Goal: Check status: Check status

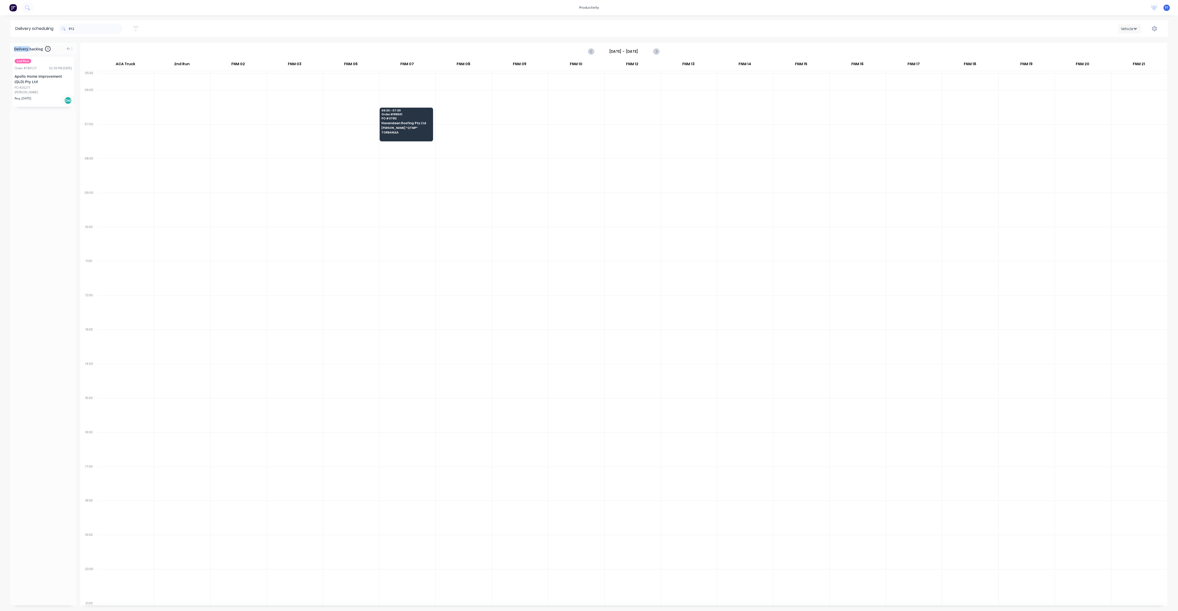
scroll to position [0, 0]
drag, startPoint x: 90, startPoint y: 33, endPoint x: 54, endPoint y: 26, distance: 36.6
click at [61, 28] on div "912" at bounding box center [91, 29] width 64 height 10
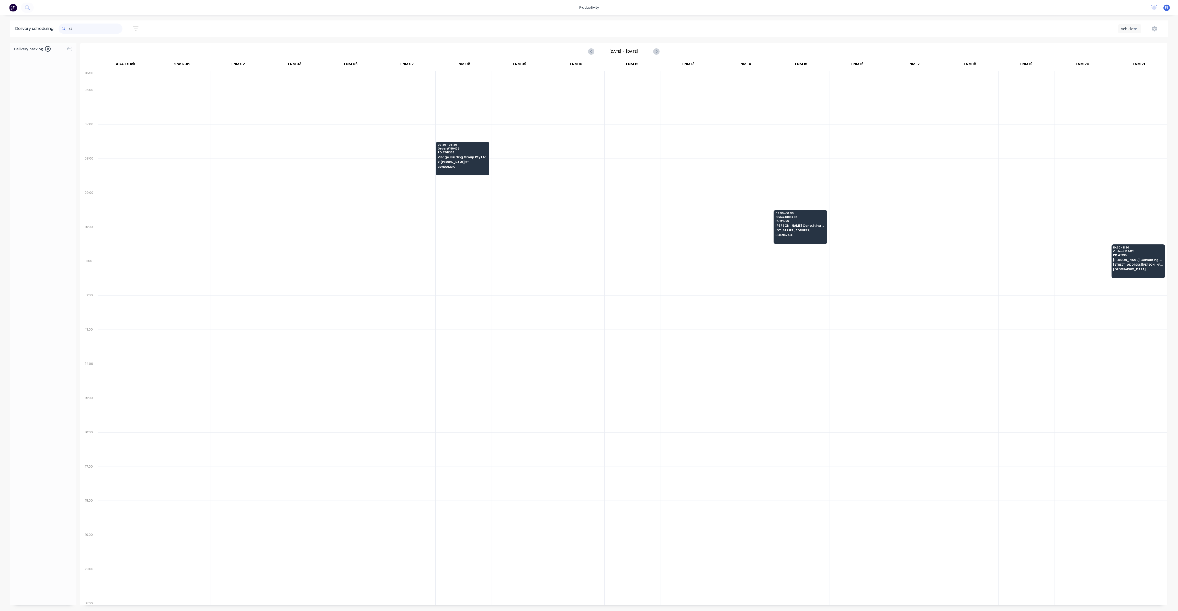
type input "4"
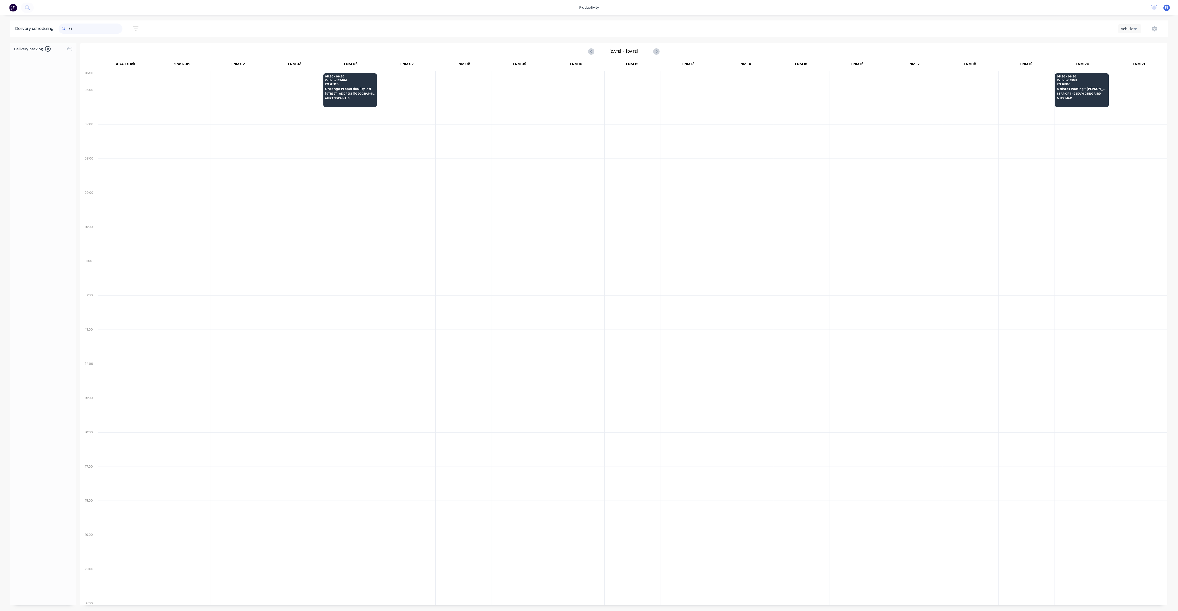
type input "5"
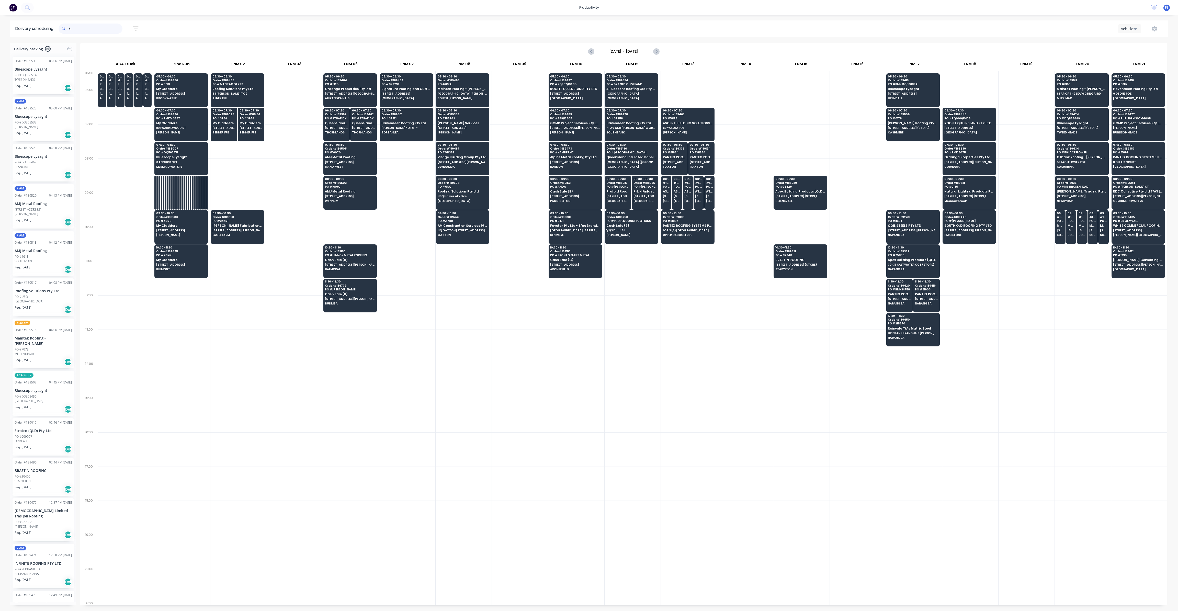
drag, startPoint x: 82, startPoint y: 32, endPoint x: 56, endPoint y: 27, distance: 26.5
click at [56, 27] on header "Delivery scheduling 5 Sort by Most recent Created date Required date Order numb…" at bounding box center [589, 28] width 1158 height 16
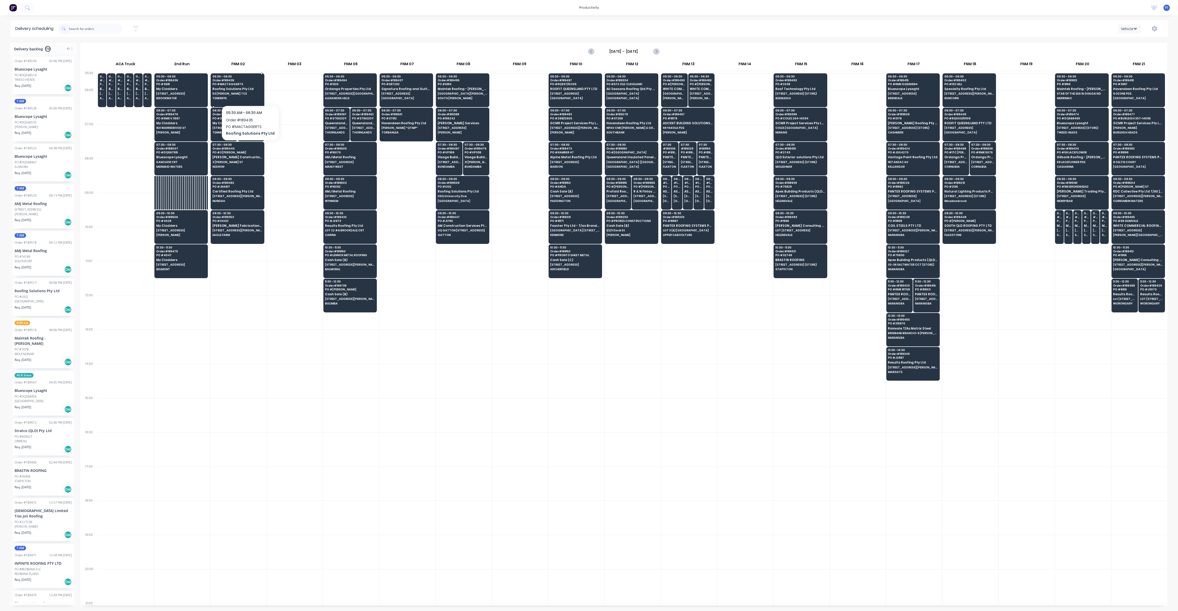
click at [248, 92] on span "53 [PERSON_NAME] TCE" at bounding box center [237, 93] width 50 height 3
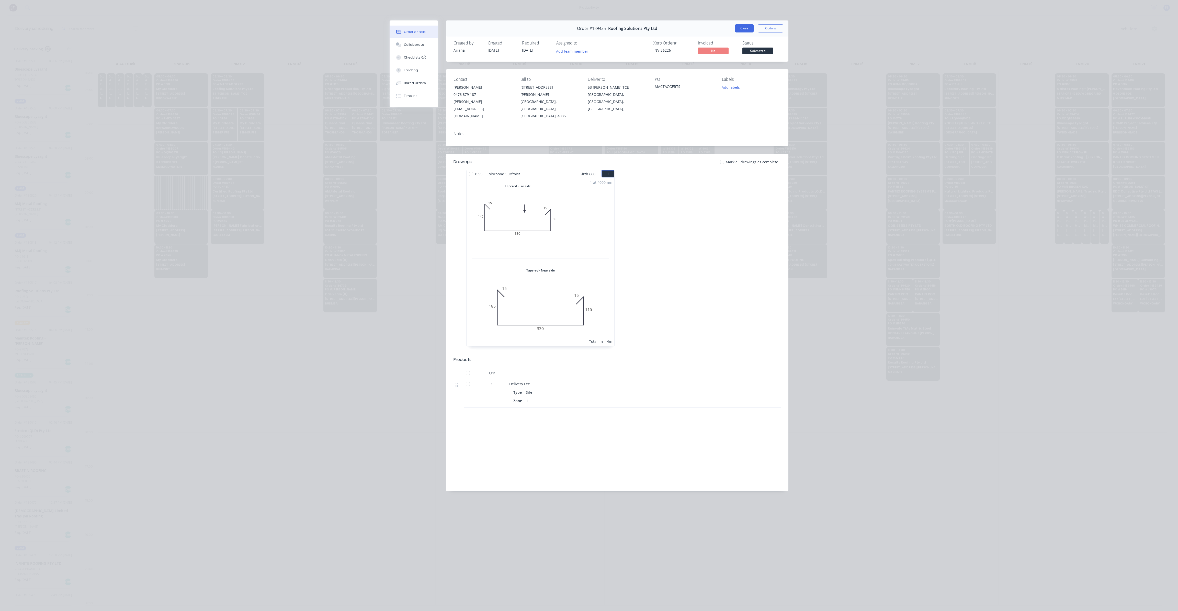
click at [745, 29] on button "Close" at bounding box center [744, 28] width 19 height 8
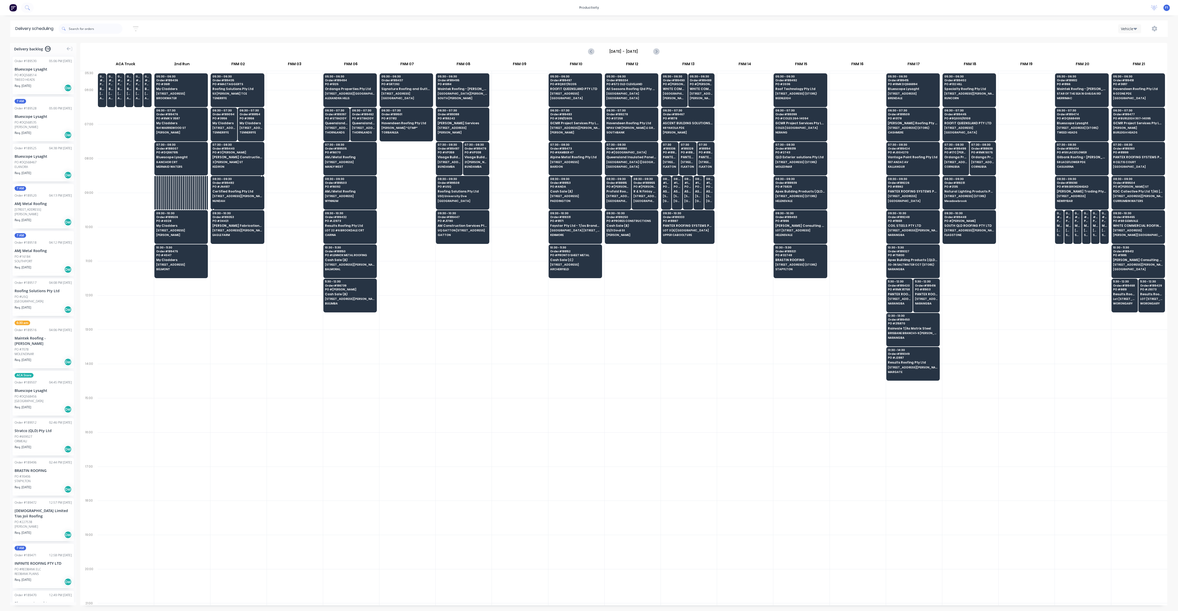
click at [246, 188] on div "08:30 - 09:30 Order # 189482 PO # JN4617 Certified Roofing Pty Ltd [STREET_ADDR…" at bounding box center [237, 190] width 53 height 29
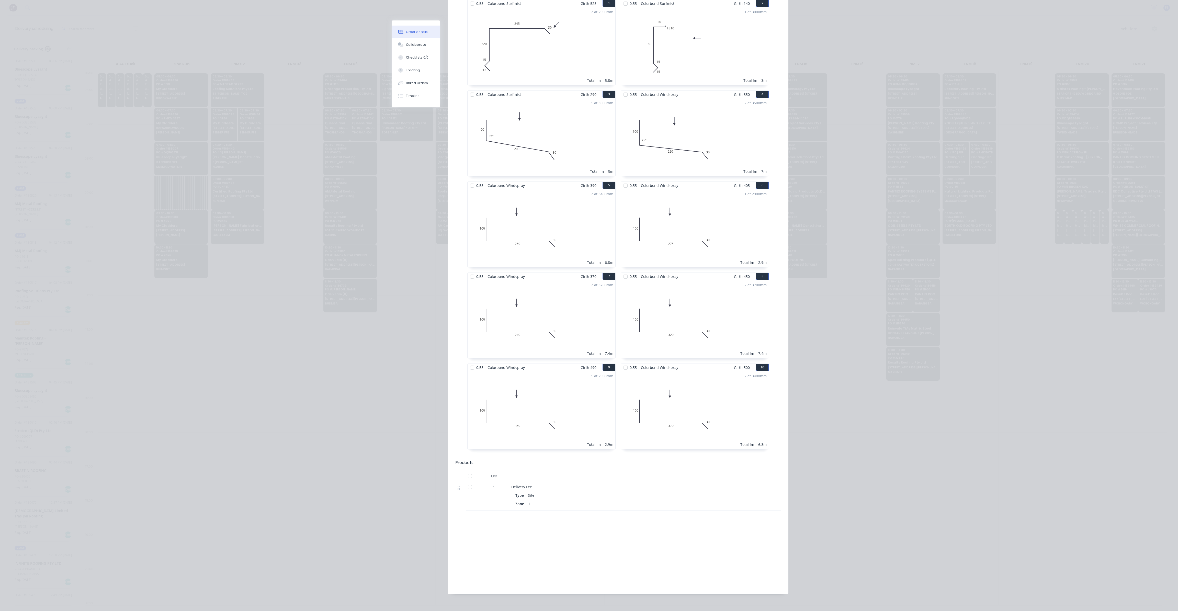
scroll to position [10, 0]
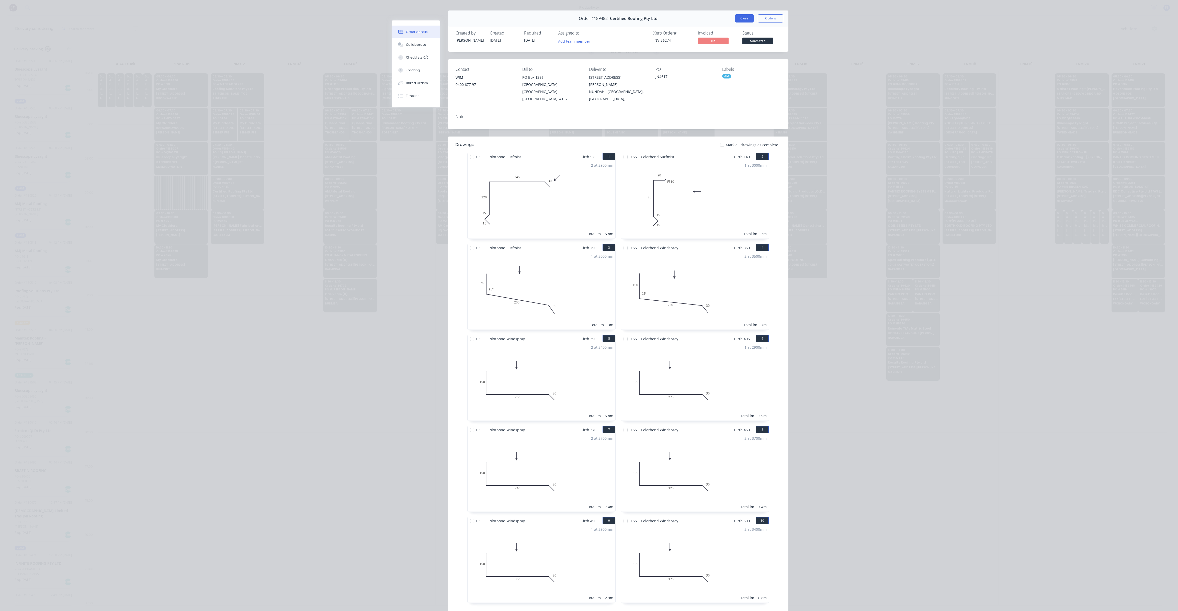
click at [741, 17] on button "Close" at bounding box center [744, 18] width 19 height 8
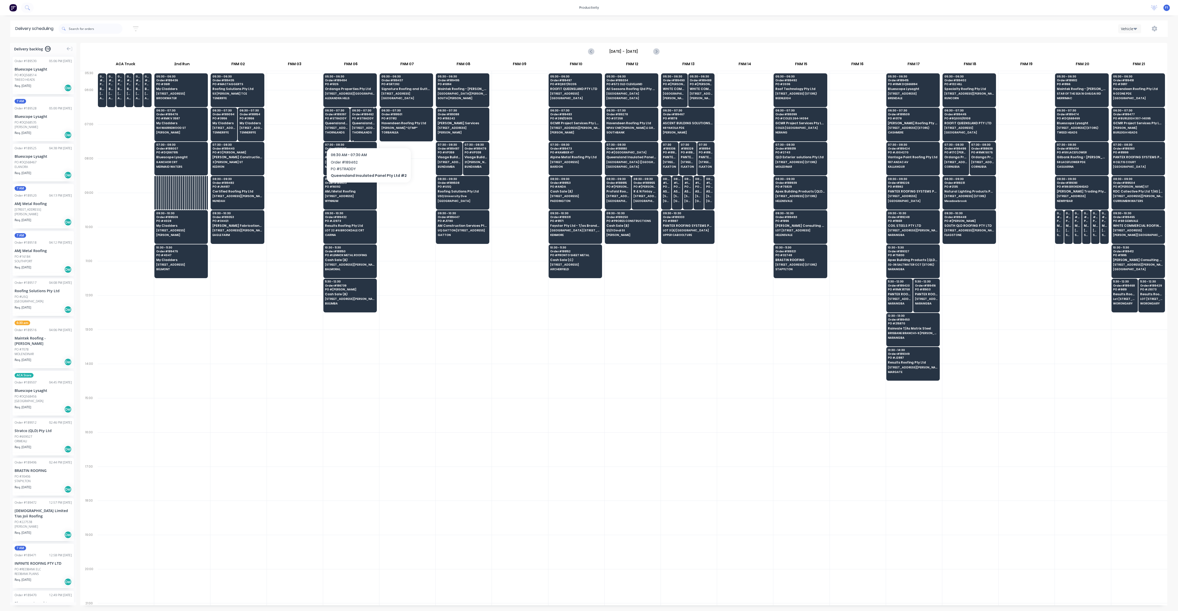
click at [365, 134] on div "06:30 - 07:30 Order # 189462 PO # STRADDY Queensland Insulated Panel Pty Ltd #2…" at bounding box center [364, 122] width 26 height 29
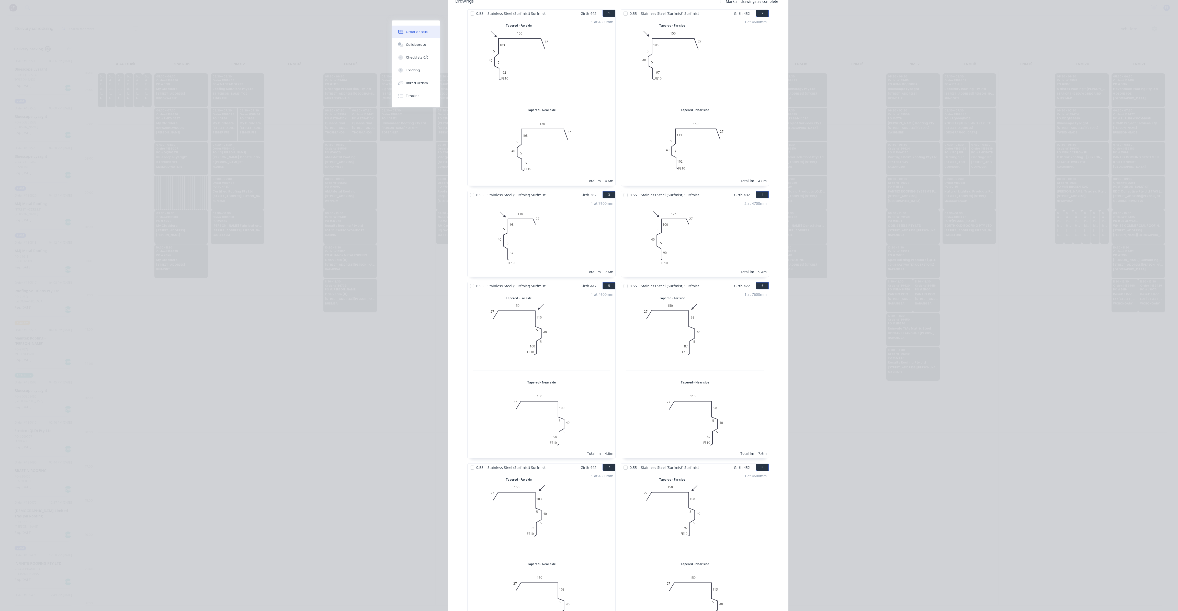
scroll to position [0, 0]
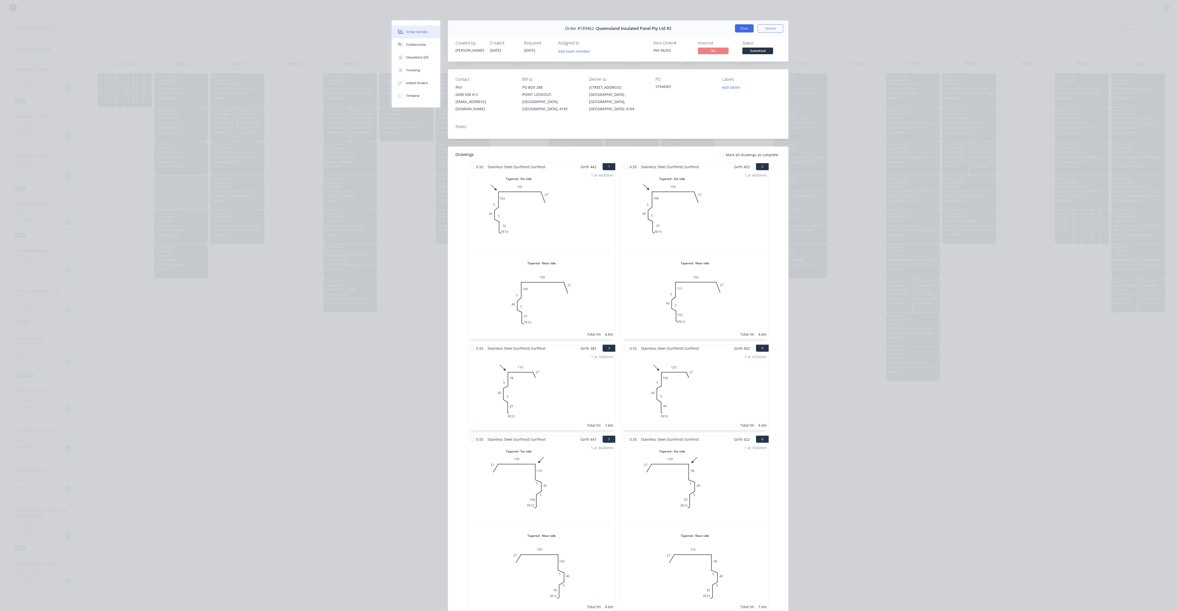
click at [741, 28] on button "Close" at bounding box center [744, 28] width 19 height 8
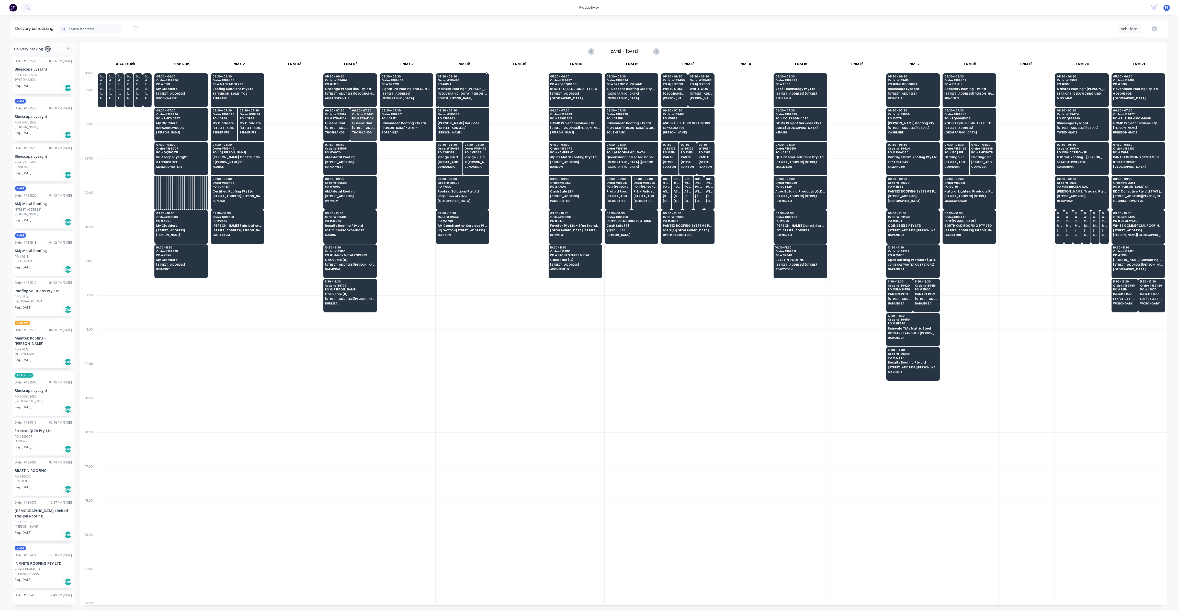
click at [472, 92] on div "05:30 - 06:30 Order # 189495 PO # 6914 Maintek Roofing - [PERSON_NAME][GEOGRAPH…" at bounding box center [462, 87] width 53 height 29
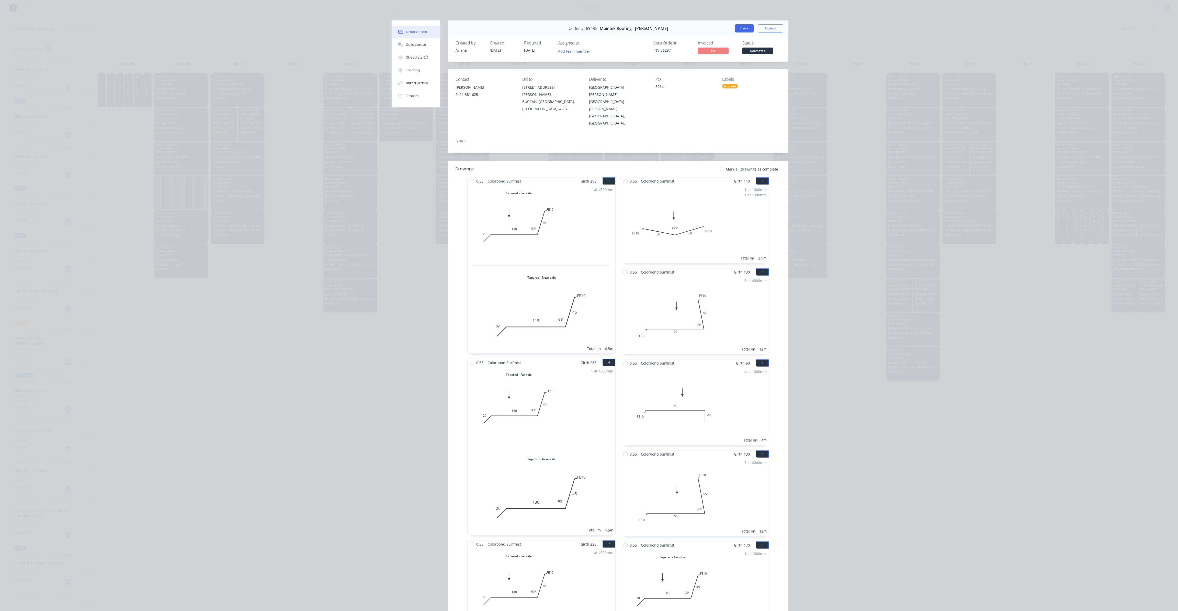
click at [743, 28] on button "Close" at bounding box center [744, 28] width 19 height 8
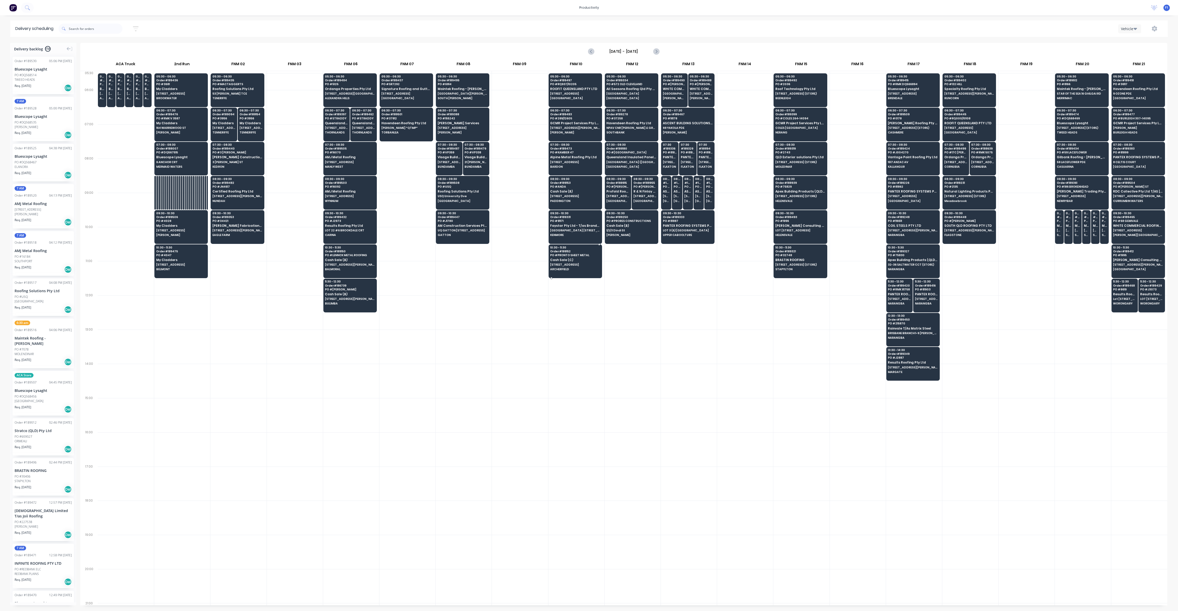
click at [573, 272] on div at bounding box center [575, 261] width 53 height 34
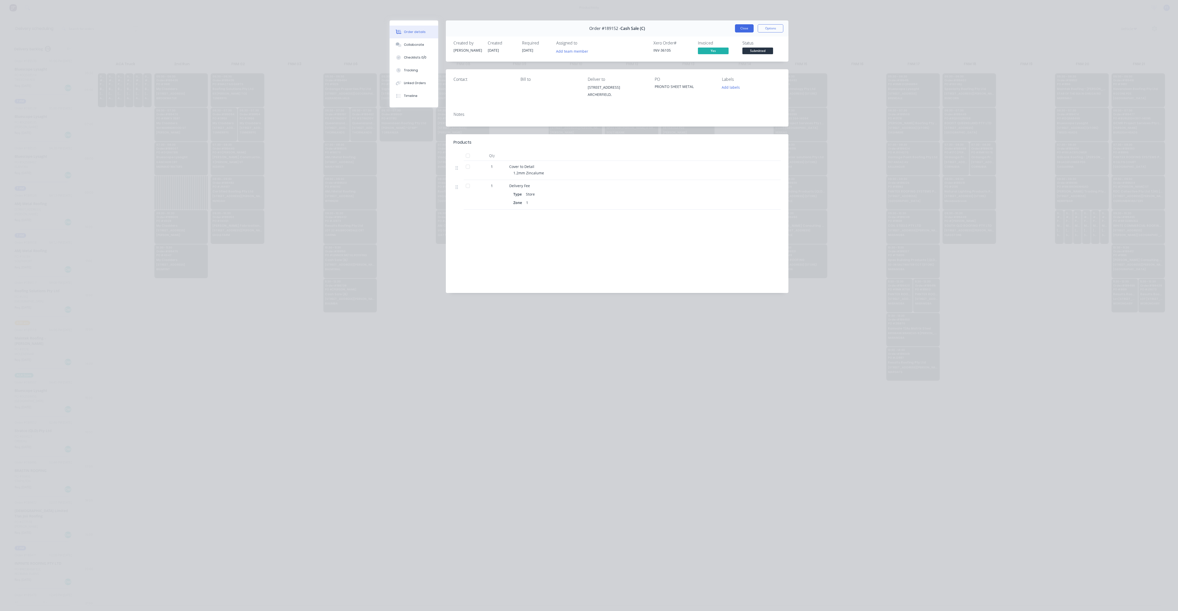
click at [738, 31] on button "Close" at bounding box center [744, 28] width 19 height 8
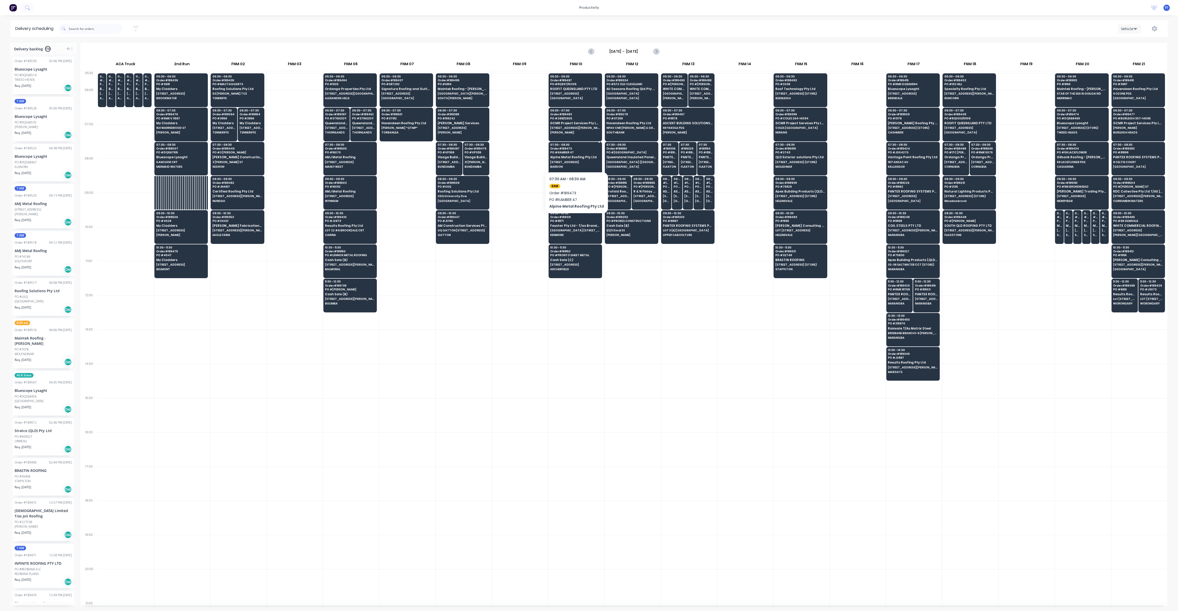
click at [595, 165] on span "BARDON" at bounding box center [575, 166] width 50 height 3
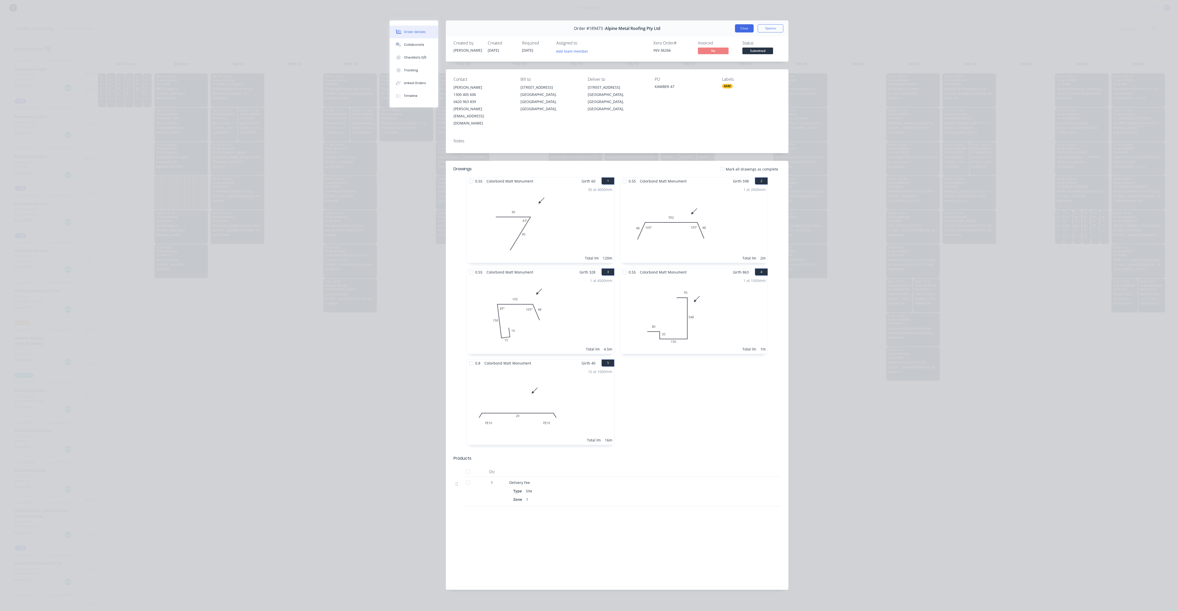
click at [746, 28] on button "Close" at bounding box center [744, 28] width 19 height 8
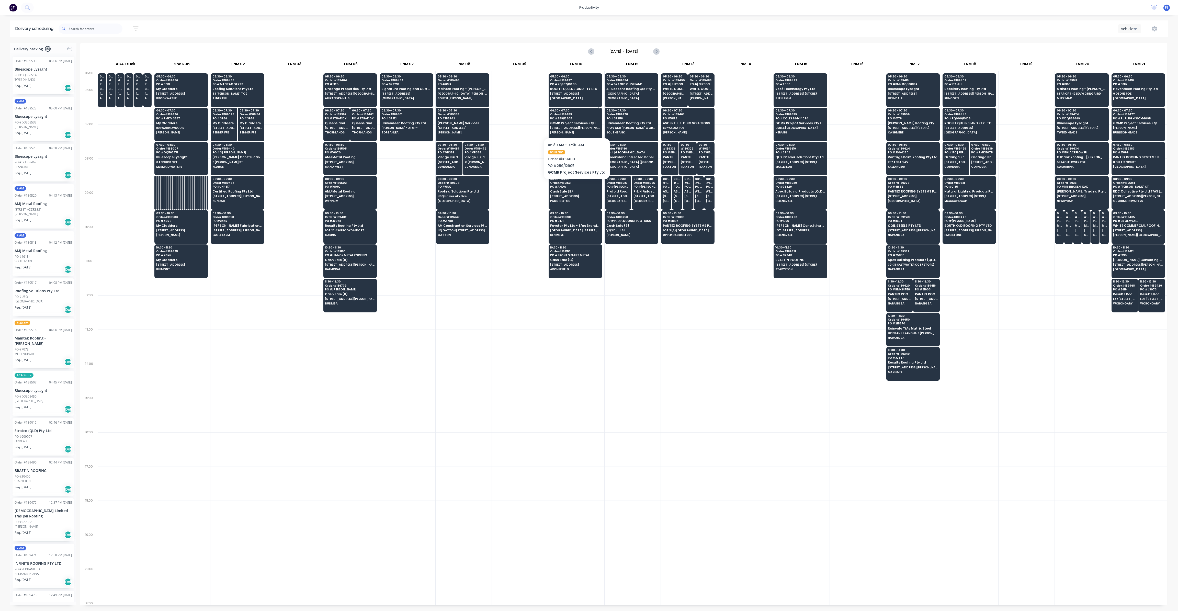
click at [573, 133] on span "[PERSON_NAME]" at bounding box center [575, 132] width 50 height 3
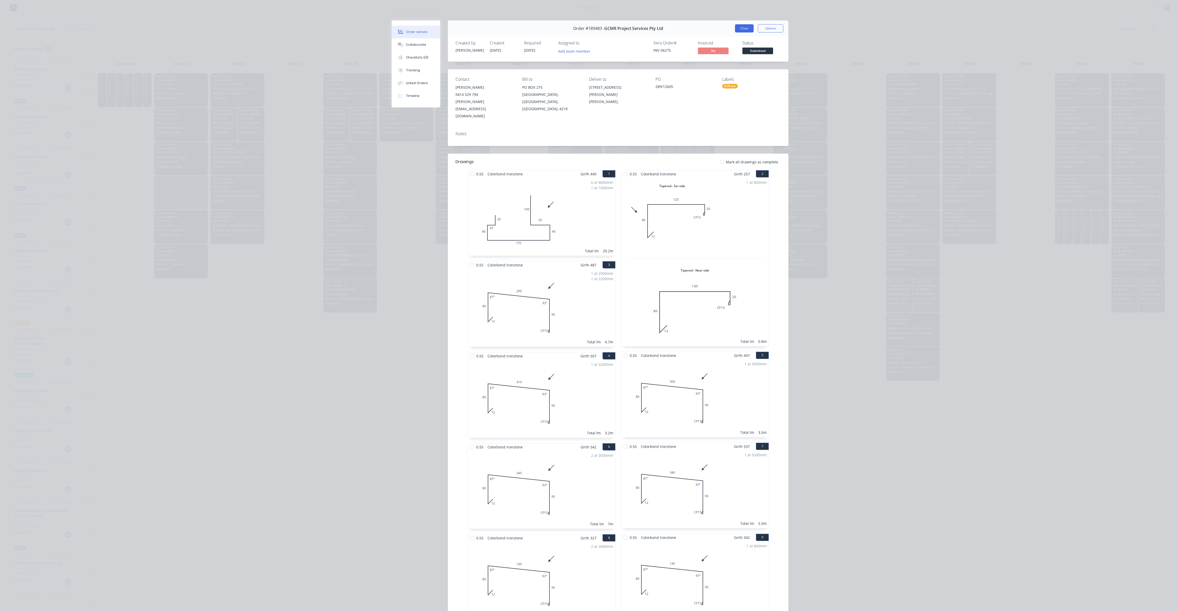
click at [745, 29] on button "Close" at bounding box center [744, 28] width 19 height 8
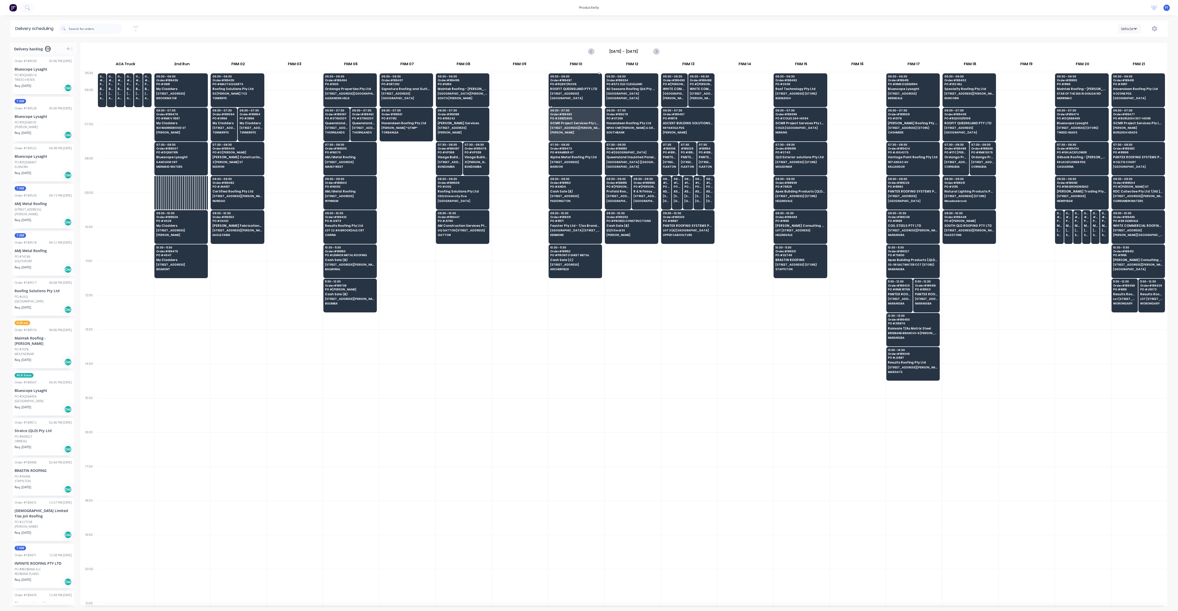
click at [576, 92] on div "05:30 - 06:30 Order # 189497 PO # RQ937/10205 ROOFIT QUEENSLAND PTY LTD [STREET…" at bounding box center [575, 87] width 53 height 29
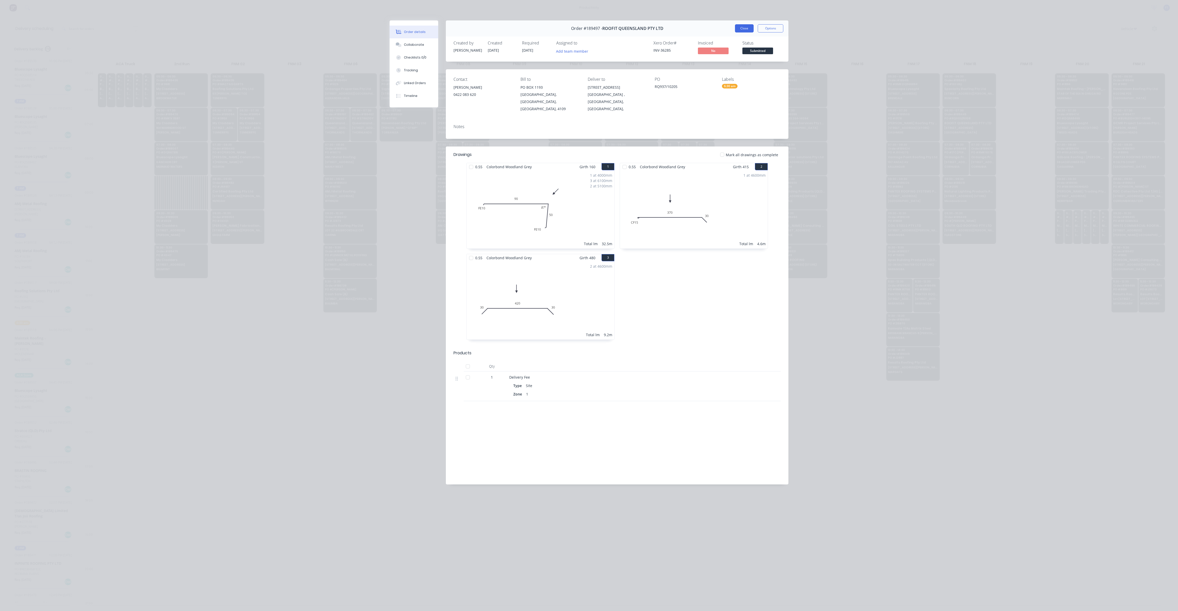
click at [745, 29] on button "Close" at bounding box center [744, 28] width 19 height 8
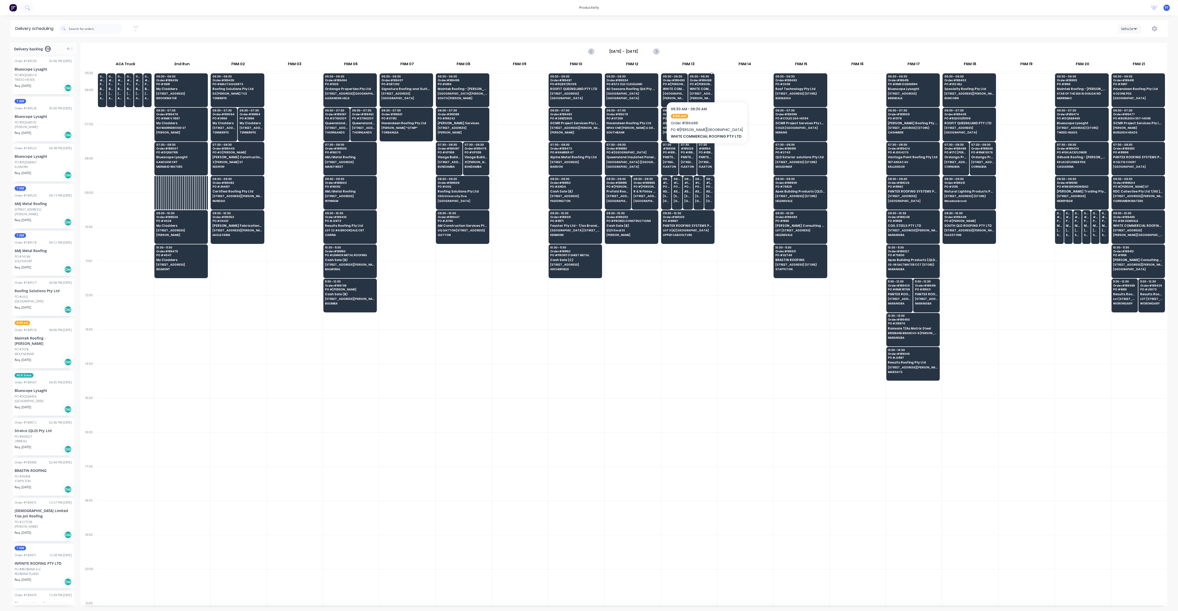
click at [704, 86] on div "05:30 - 06:30 Order # 189488 [GEOGRAPHIC_DATA][PERSON_NAME] TAVERN WHITE COMMER…" at bounding box center [702, 87] width 26 height 29
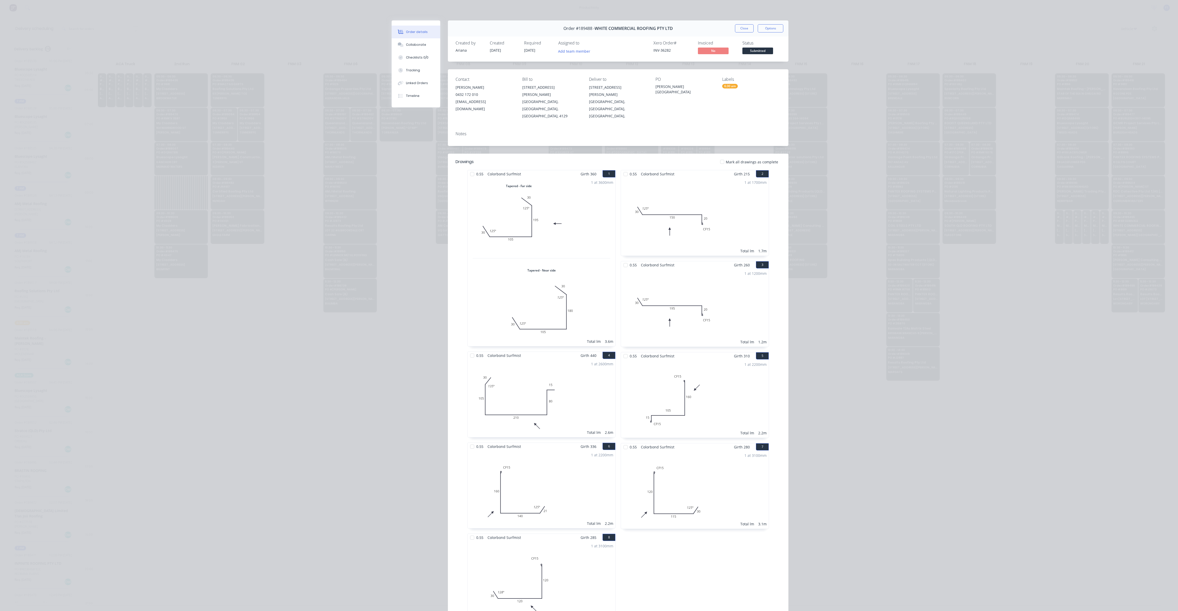
click at [747, 33] on div "Order #189488 - WHITE COMMERCIAL ROOFING PTY LTD Close Options" at bounding box center [618, 28] width 341 height 16
click at [740, 31] on button "Close" at bounding box center [744, 28] width 19 height 8
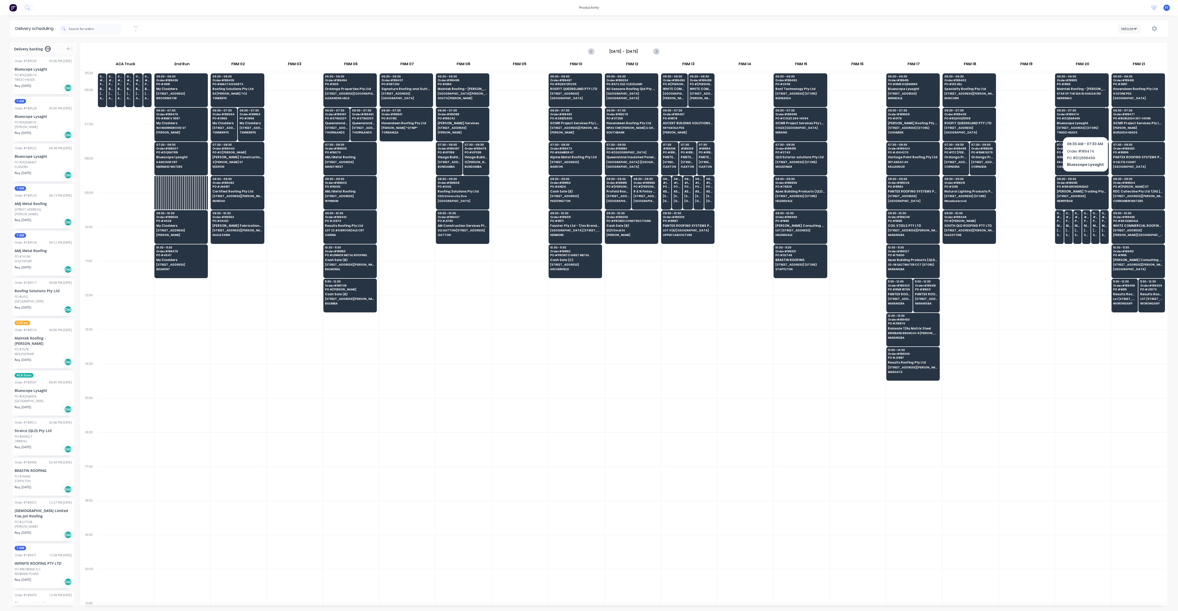
click at [1085, 123] on span "Bluescope Lysaght" at bounding box center [1082, 122] width 50 height 3
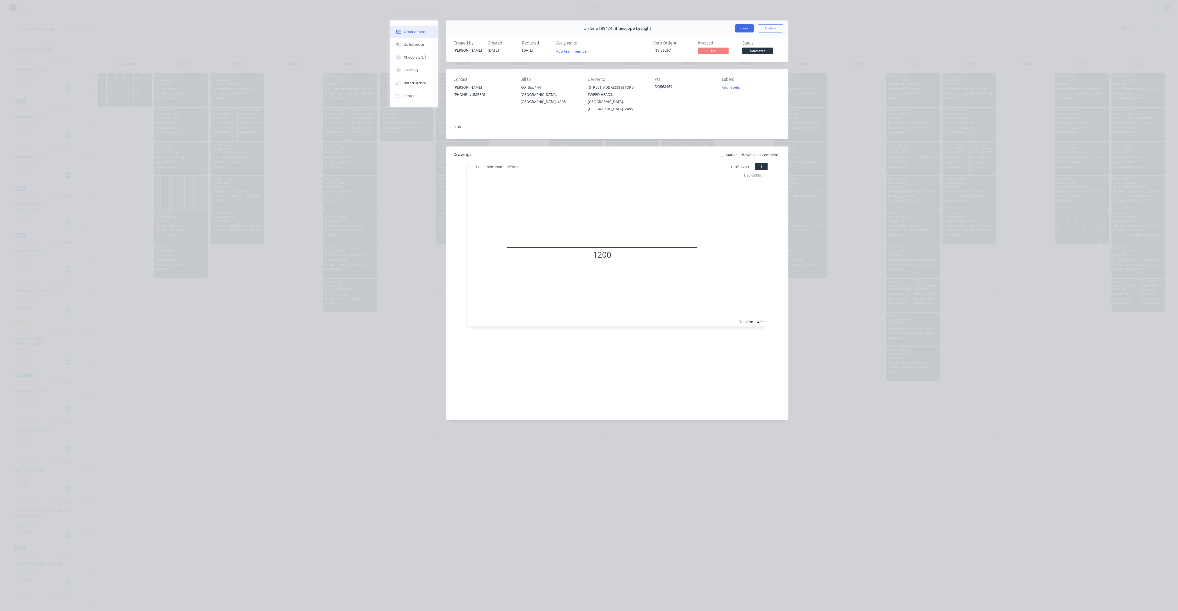
click at [739, 28] on button "Close" at bounding box center [744, 28] width 19 height 8
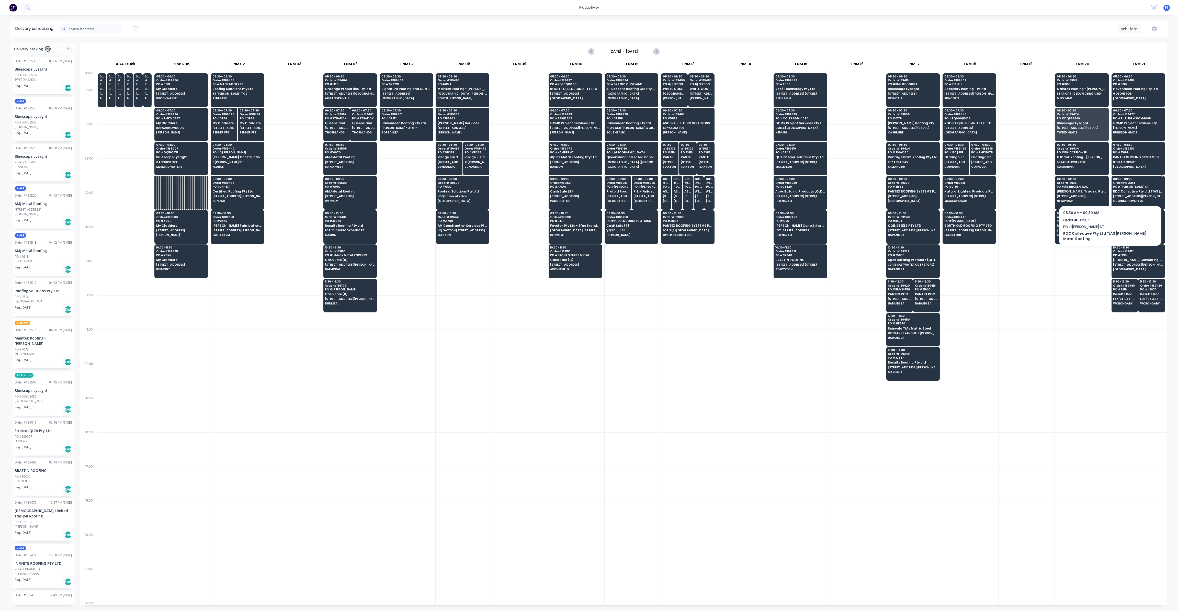
click at [1134, 186] on span "PO # [PERSON_NAME] ST" at bounding box center [1138, 186] width 50 height 3
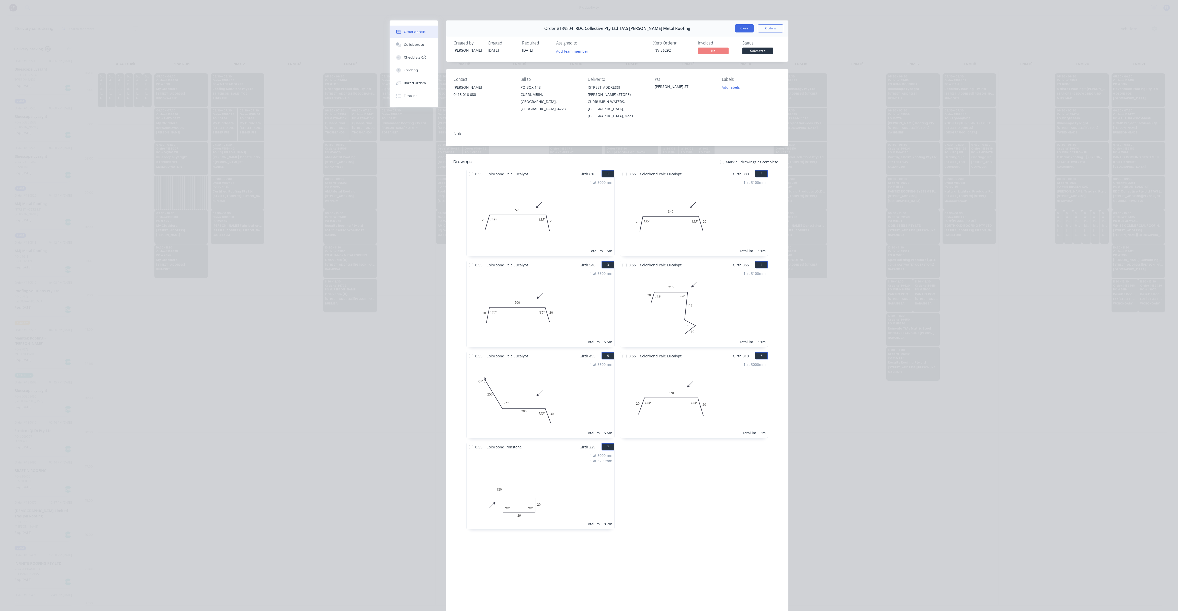
click at [742, 27] on button "Close" at bounding box center [744, 28] width 19 height 8
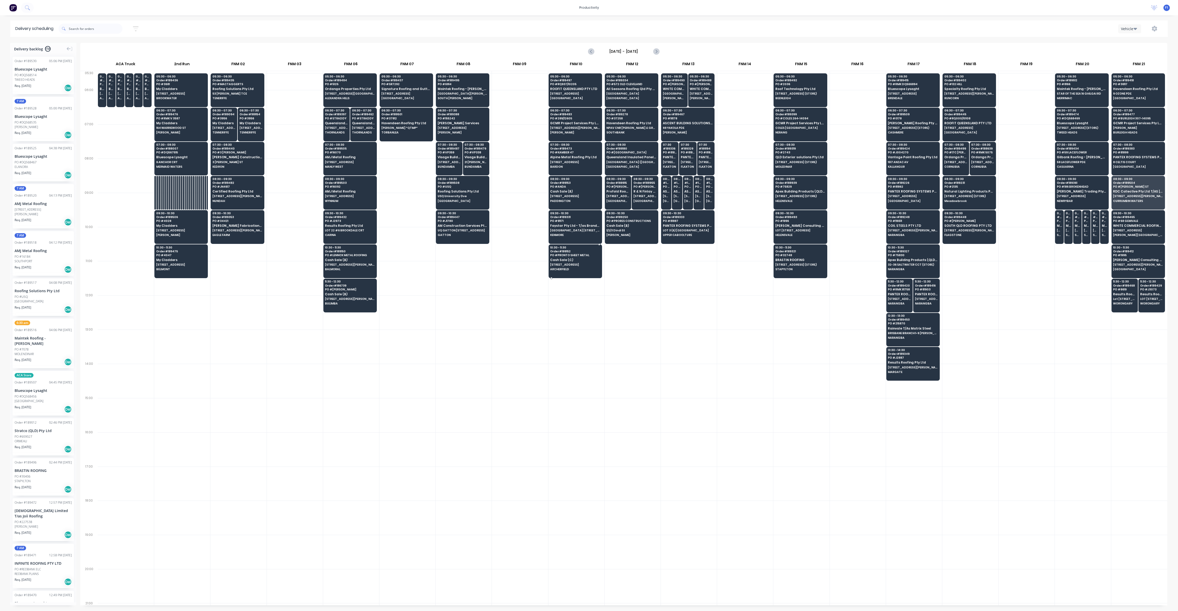
click at [572, 258] on span "Cash Sale (C)" at bounding box center [575, 259] width 50 height 3
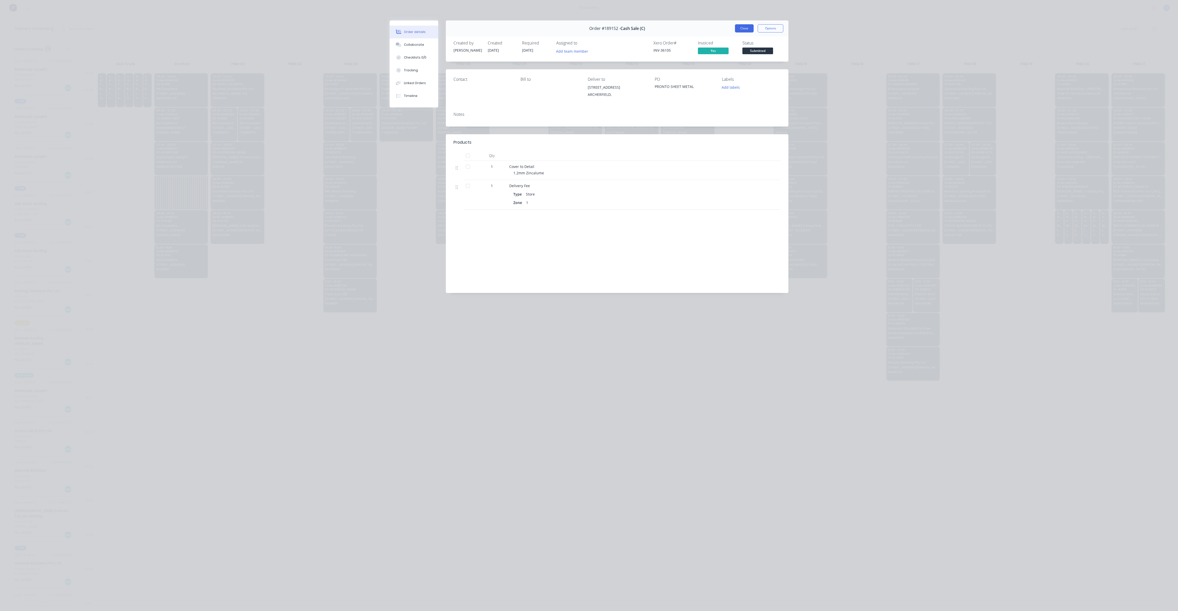
click at [743, 31] on button "Close" at bounding box center [744, 28] width 19 height 8
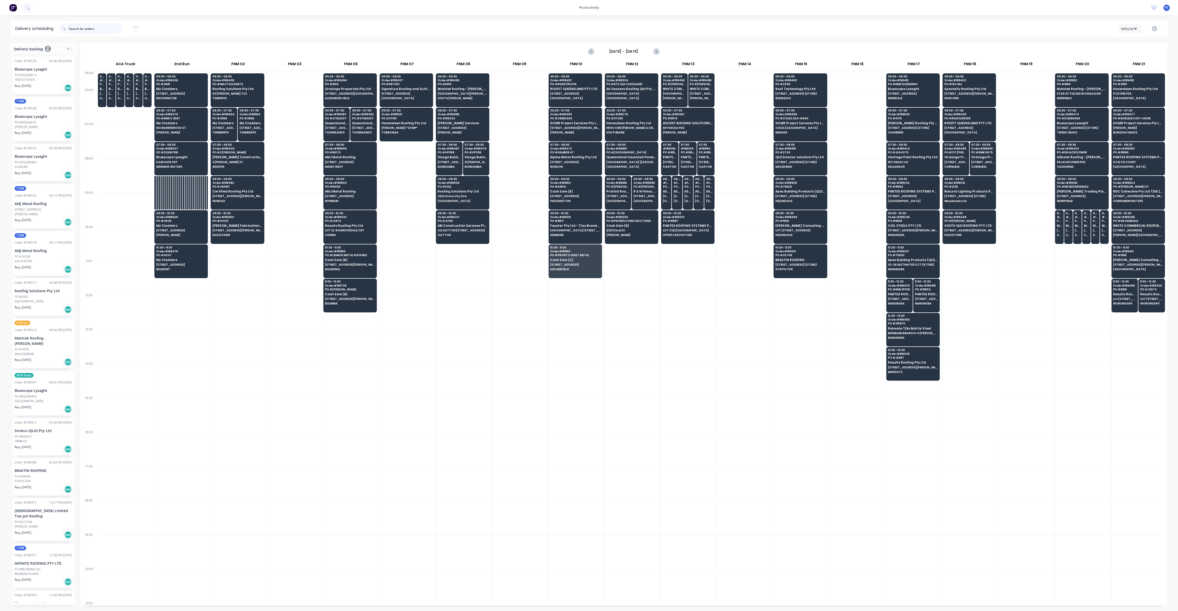
click at [95, 31] on input "text" at bounding box center [96, 29] width 54 height 10
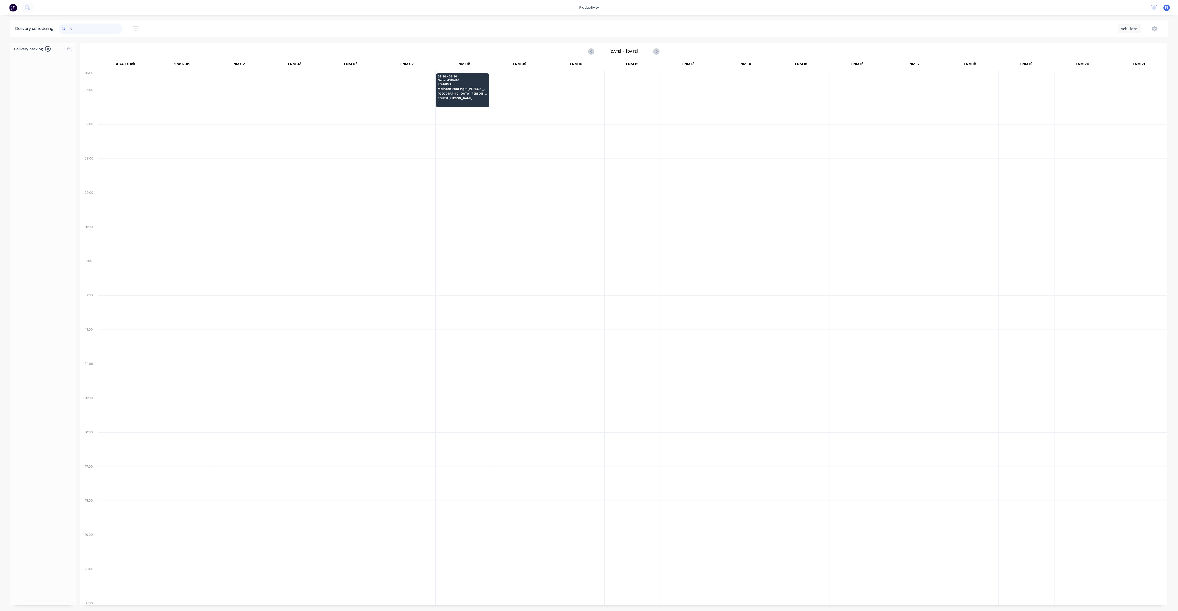
type input "9"
type input "4"
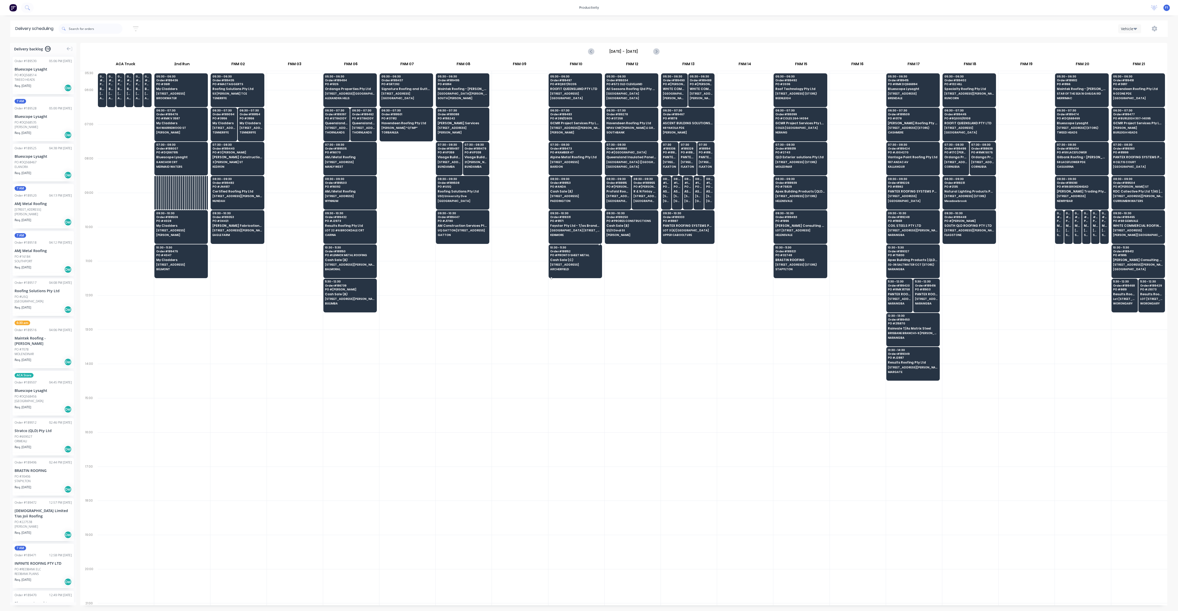
click at [567, 263] on span "[STREET_ADDRESS]" at bounding box center [575, 264] width 50 height 3
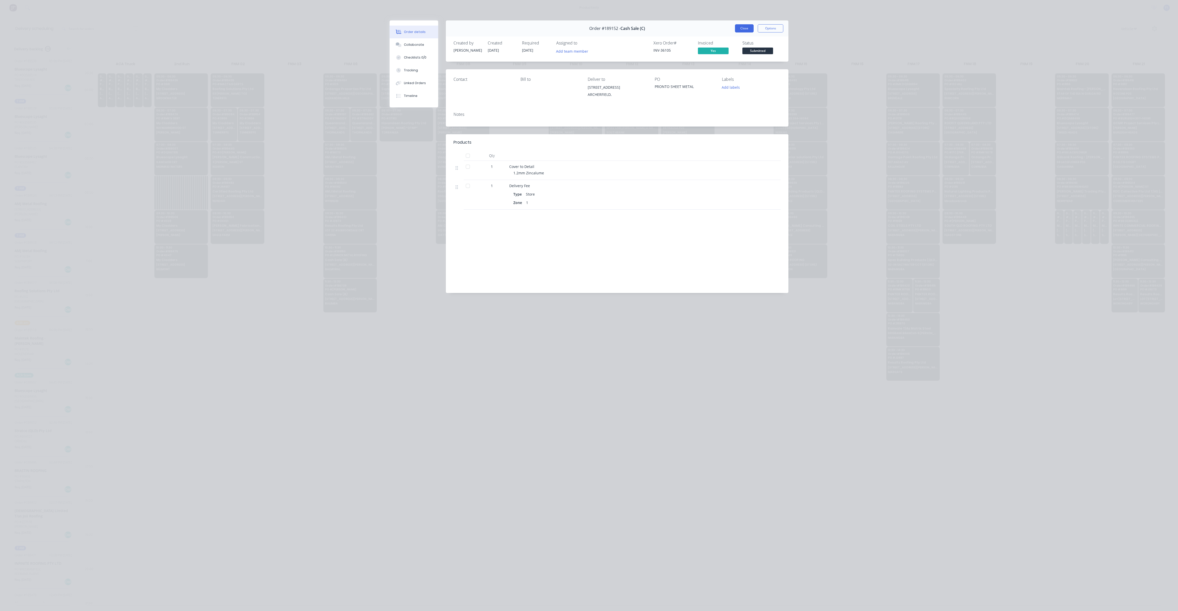
click at [740, 27] on button "Close" at bounding box center [744, 28] width 19 height 8
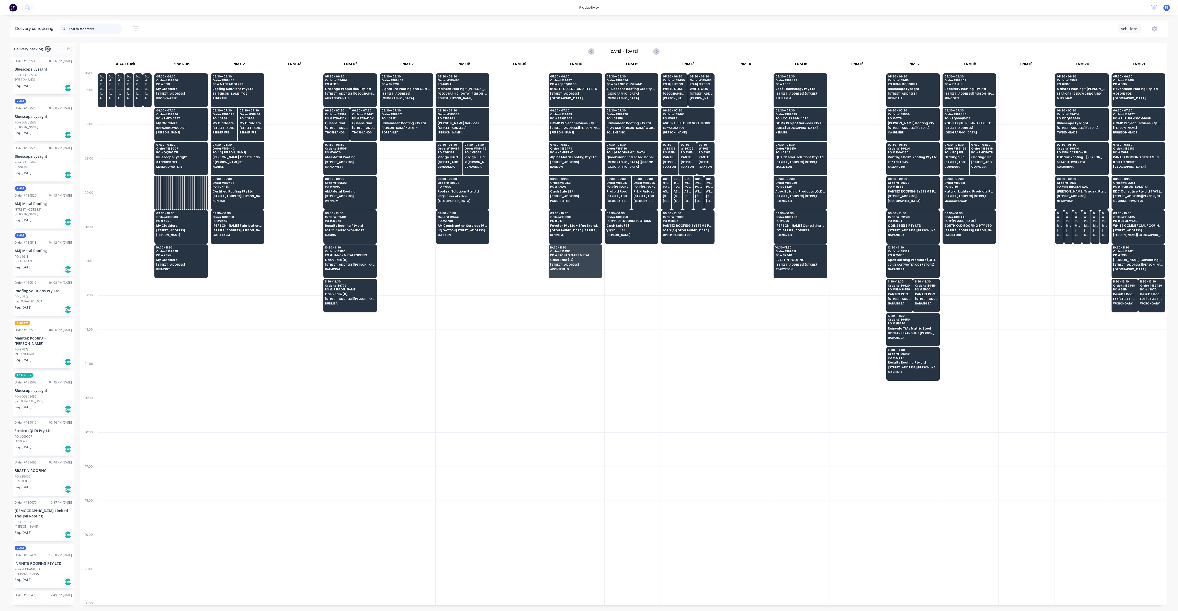
click at [88, 24] on input "text" at bounding box center [96, 29] width 54 height 10
click at [100, 30] on input "text" at bounding box center [96, 29] width 54 height 10
type input "488"
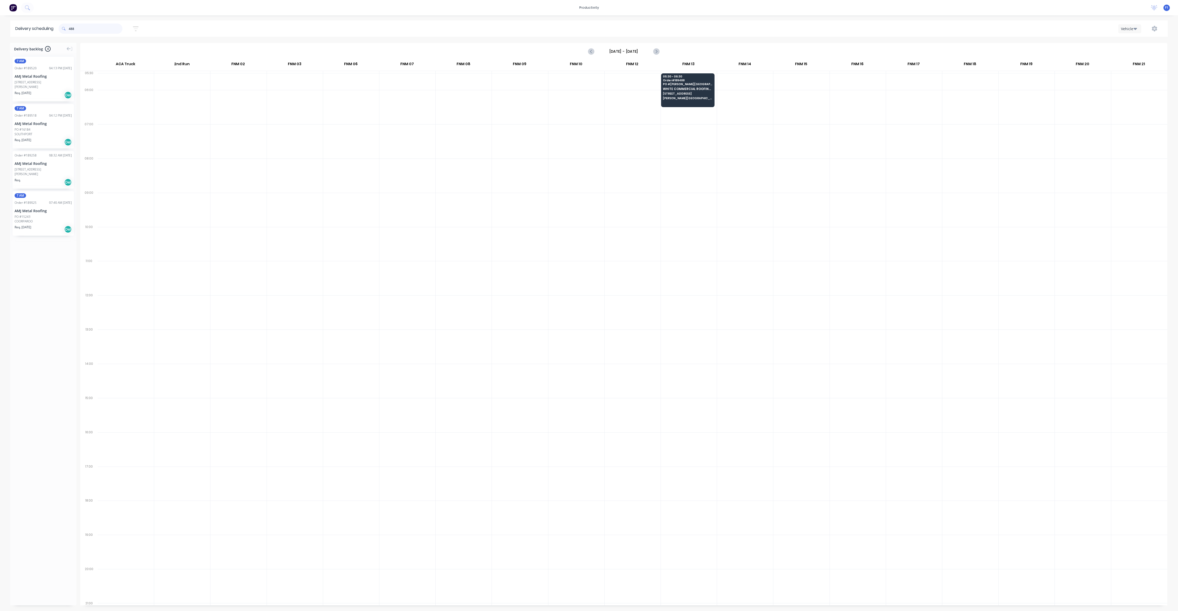
drag, startPoint x: 101, startPoint y: 30, endPoint x: 58, endPoint y: 24, distance: 43.4
click at [58, 24] on header "Delivery scheduling 488 Sort by Most recent Created date Required date Order nu…" at bounding box center [589, 28] width 1158 height 16
